Goal: Register for event/course

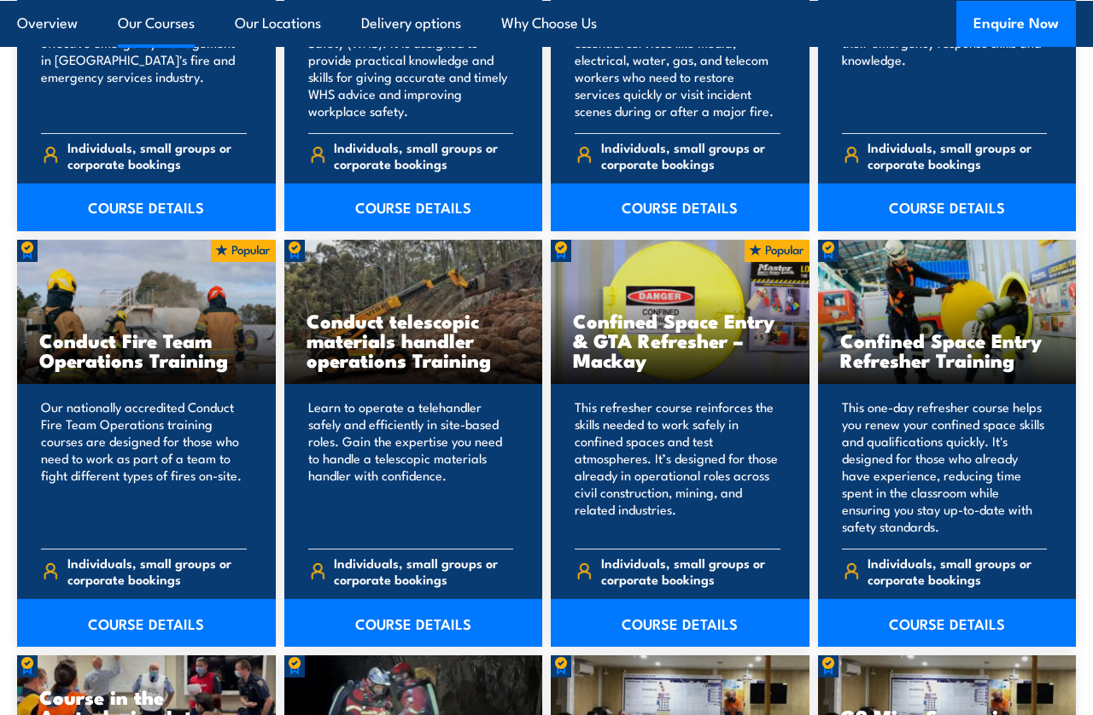
scroll to position [1466, 0]
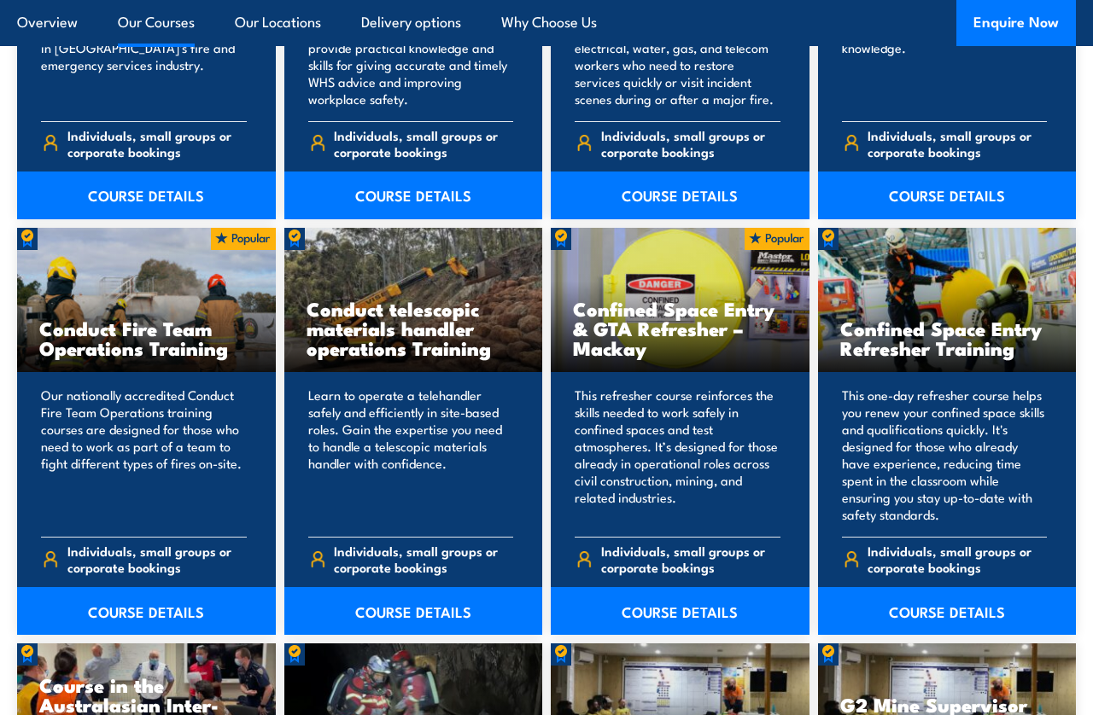
click at [953, 339] on h3 "Confined Space Entry Refresher Training" at bounding box center [947, 337] width 214 height 39
click at [976, 595] on link "COURSE DETAILS" at bounding box center [947, 611] width 259 height 48
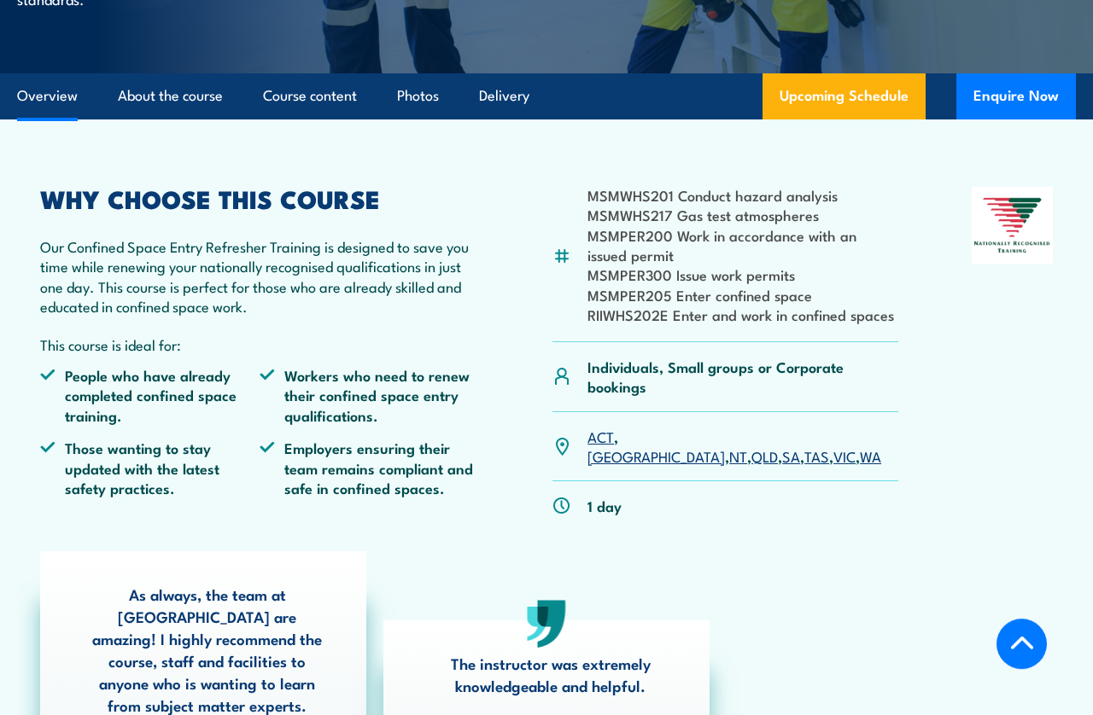
scroll to position [428, 0]
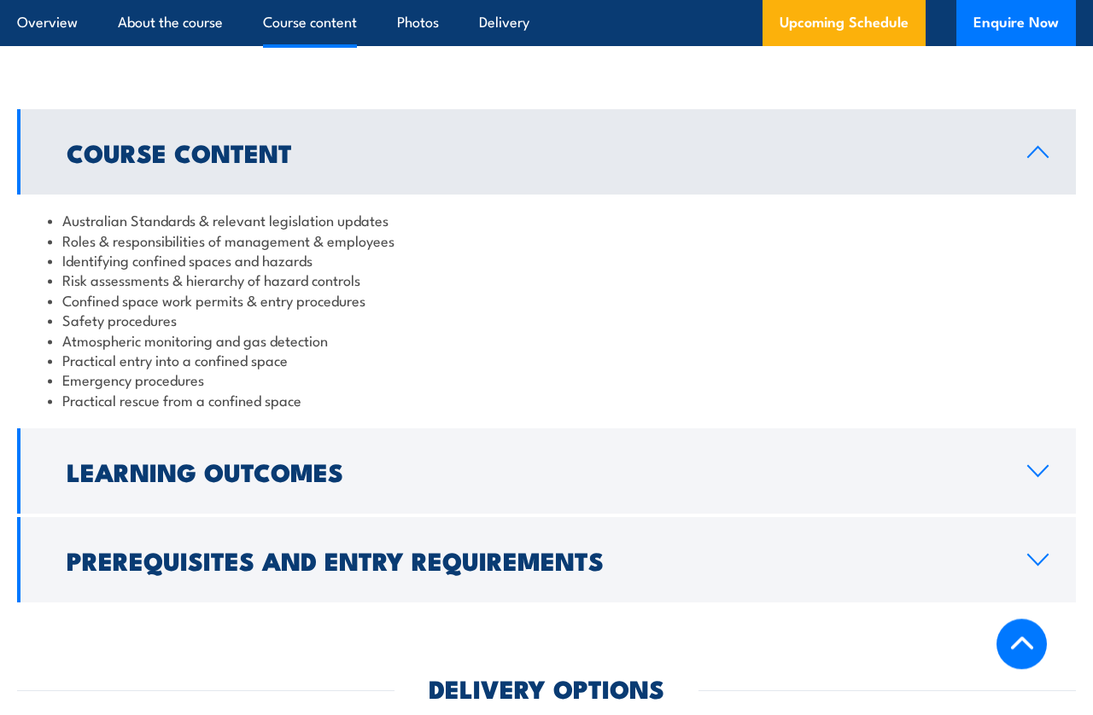
click at [1037, 553] on icon at bounding box center [1037, 560] width 23 height 14
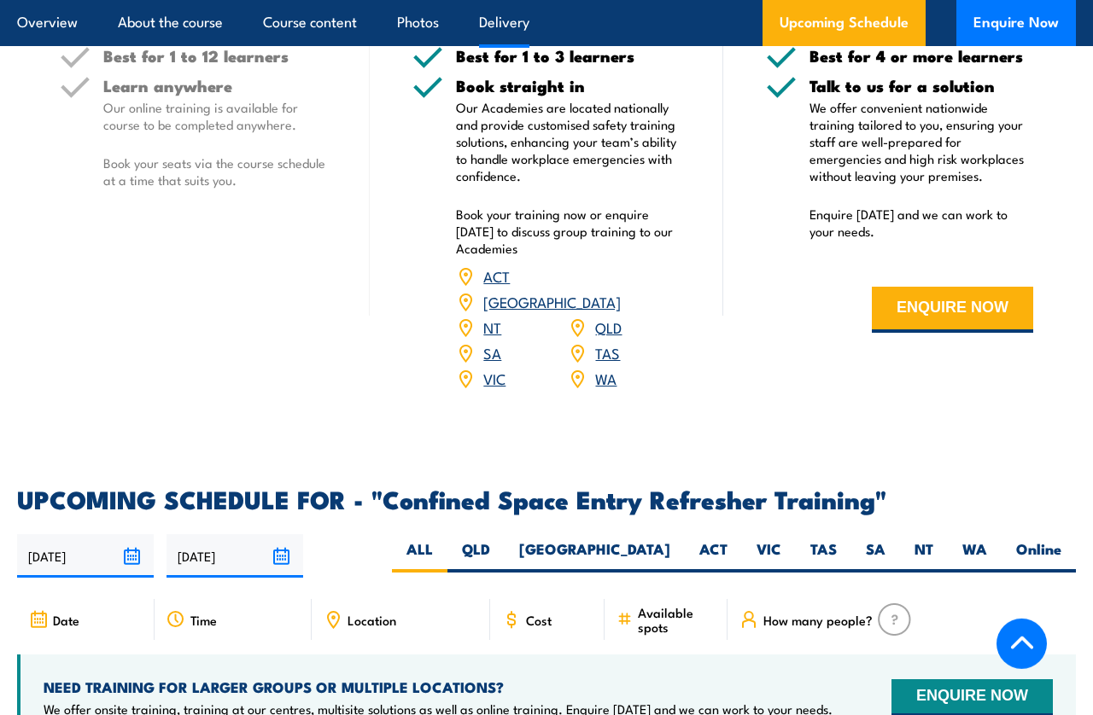
scroll to position [2889, 0]
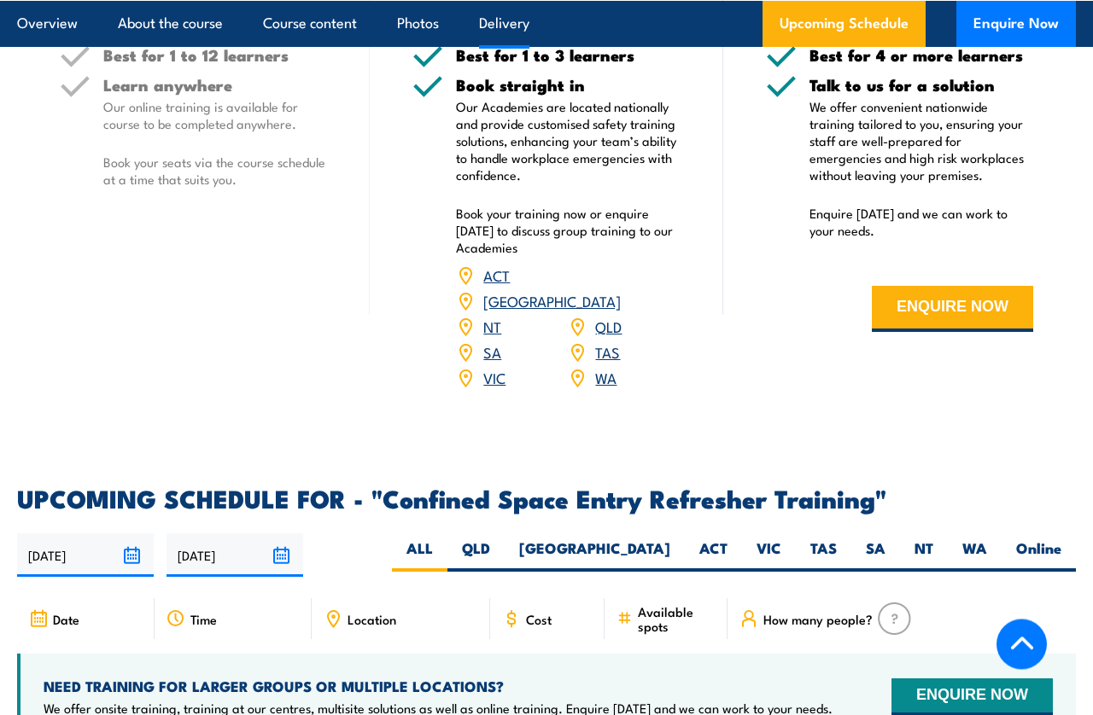
click at [980, 539] on label "WA" at bounding box center [974, 555] width 54 height 33
click at [987, 539] on input "WA" at bounding box center [992, 544] width 11 height 11
radio input "true"
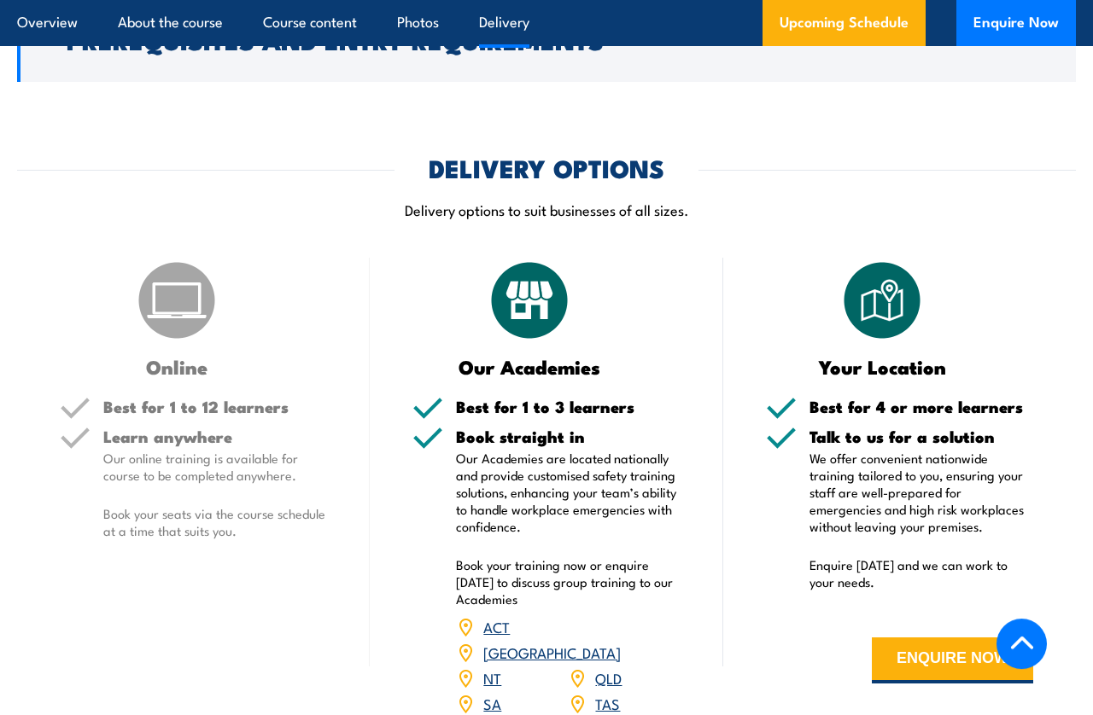
scroll to position [2164, 0]
click at [598, 714] on link "WA" at bounding box center [605, 729] width 21 height 20
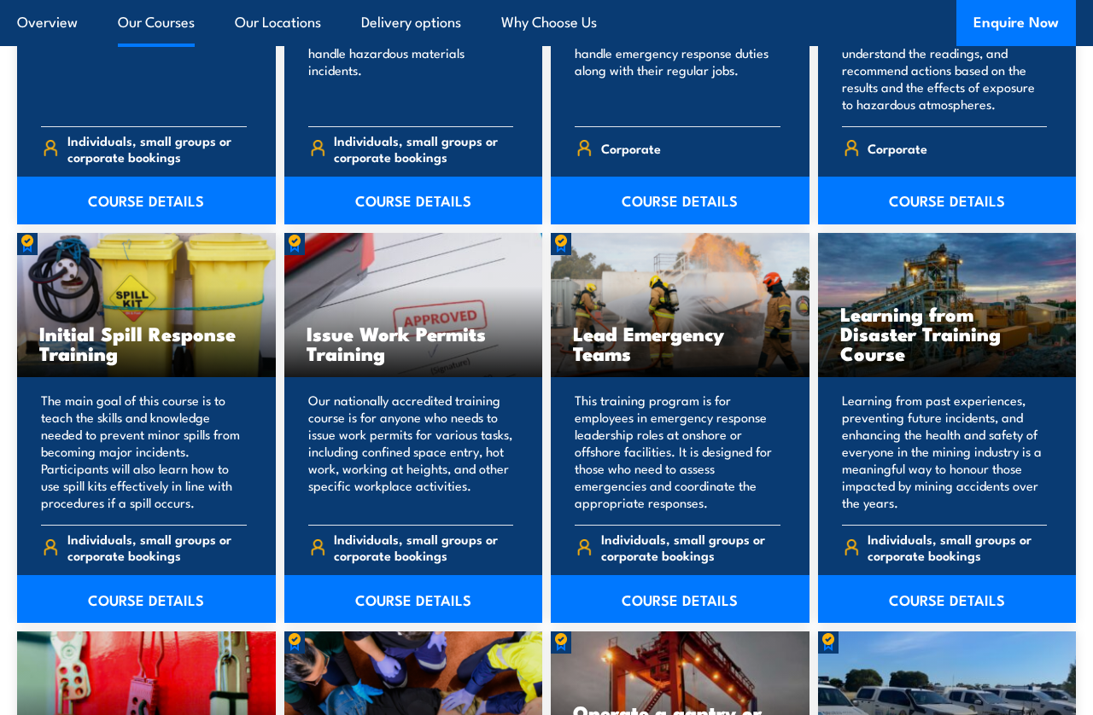
scroll to position [2695, 0]
